Goal: Check status: Check status

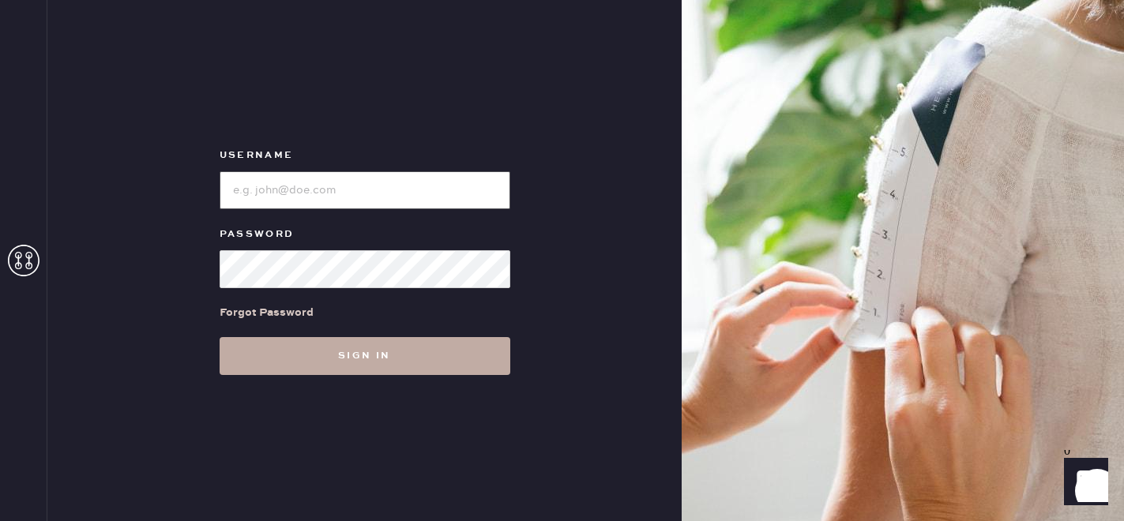
type input "[EMAIL_ADDRESS][DOMAIN_NAME]"
click at [333, 350] on button "Sign in" at bounding box center [365, 356] width 291 height 38
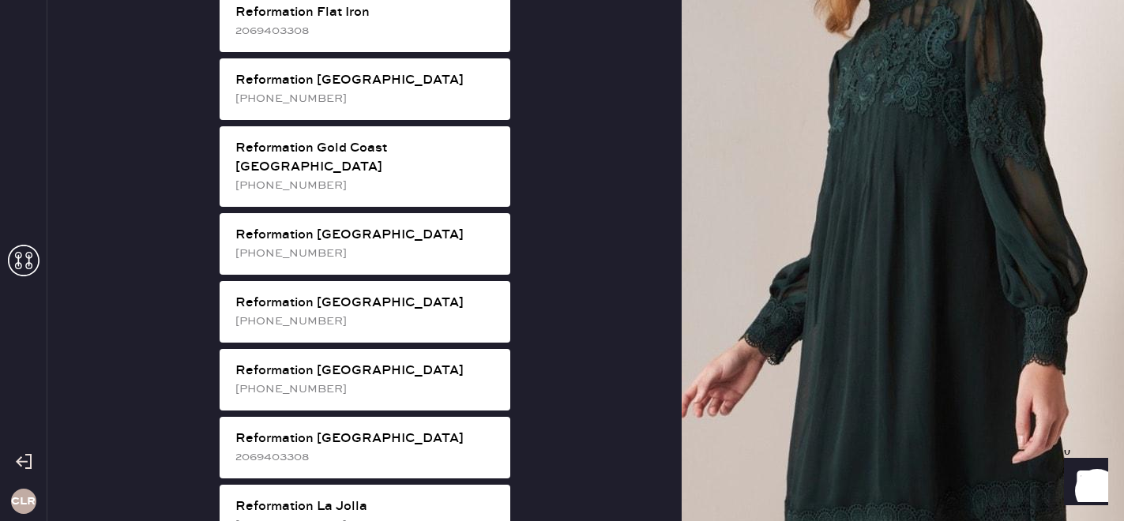
scroll to position [1151, 0]
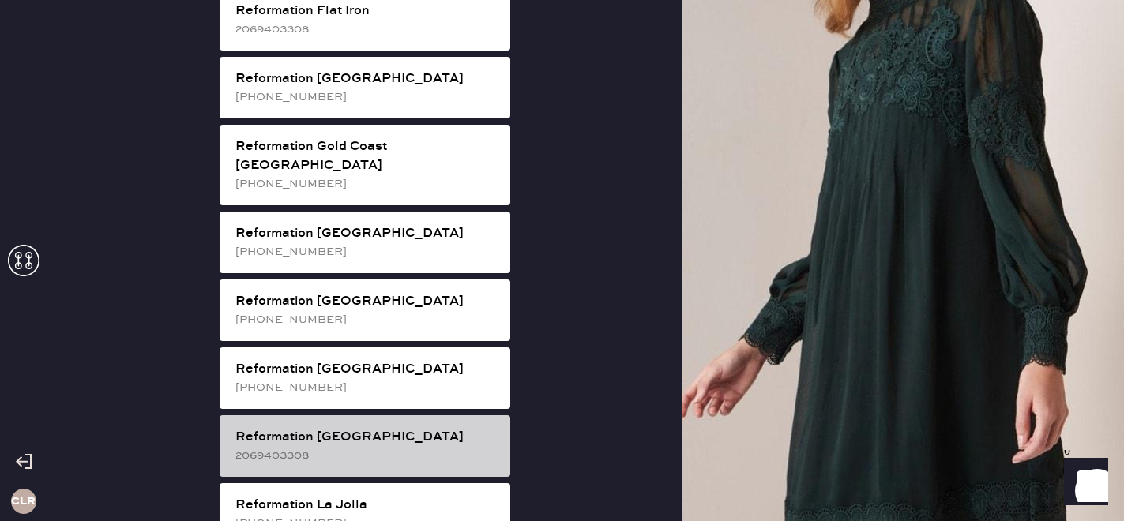
click at [335, 447] on div "2069403308" at bounding box center [366, 455] width 262 height 17
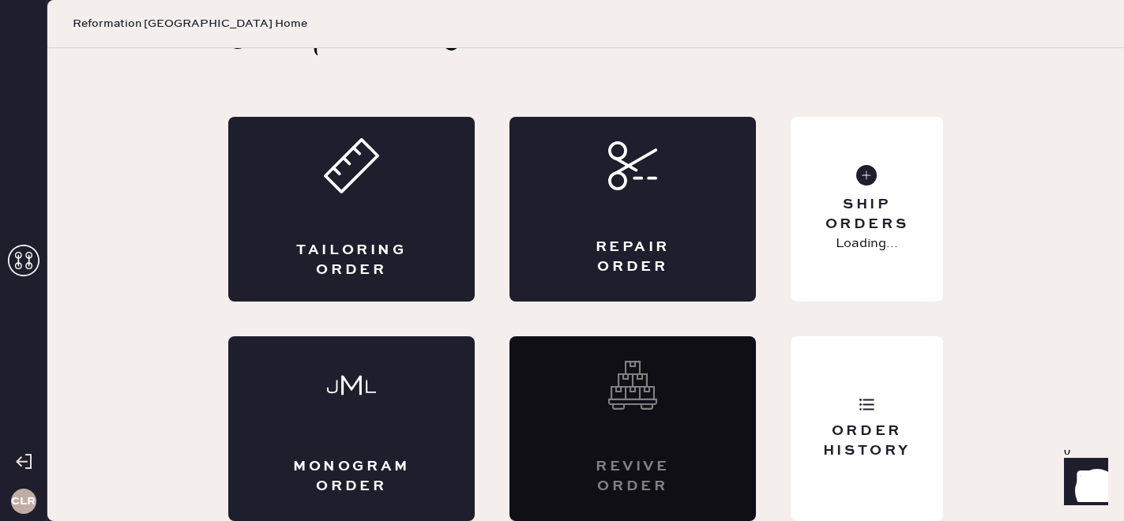
scroll to position [51, 0]
click at [889, 434] on div "Order History" at bounding box center [866, 441] width 127 height 39
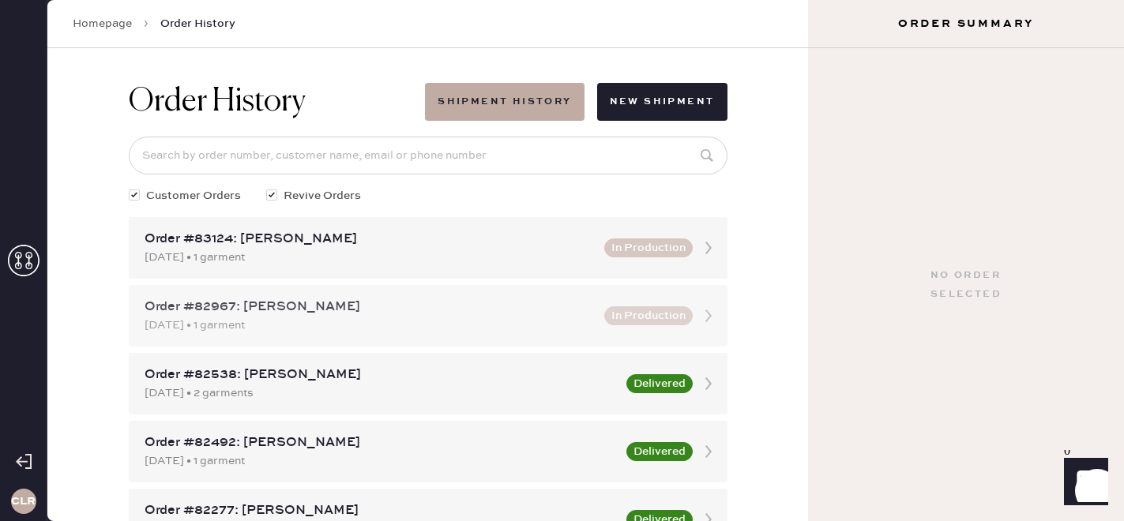
click at [369, 317] on div "[DATE] • 1 garment" at bounding box center [370, 325] width 450 height 17
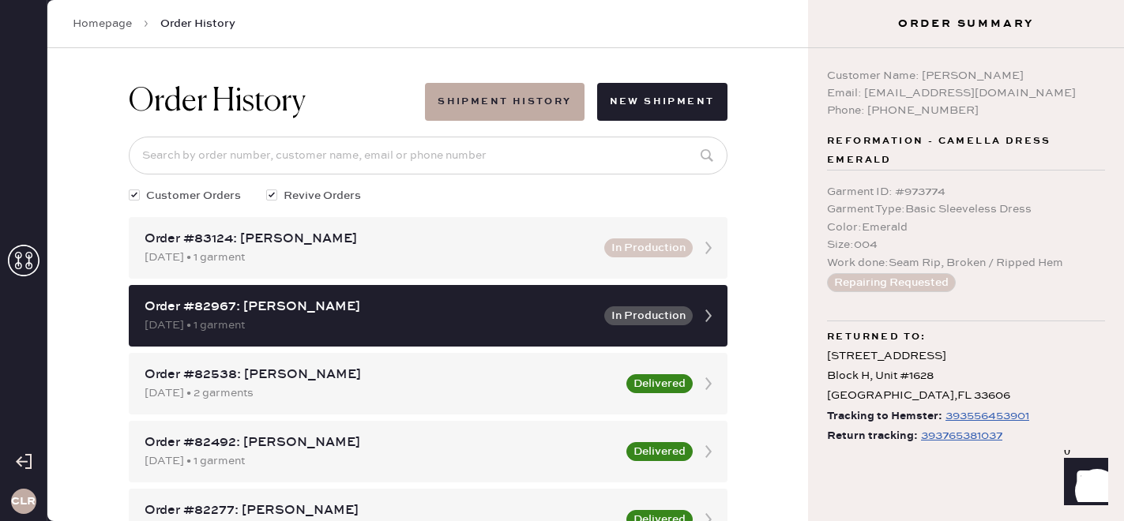
click at [976, 439] on div "393765381037" at bounding box center [961, 435] width 81 height 19
